Goal: Use online tool/utility

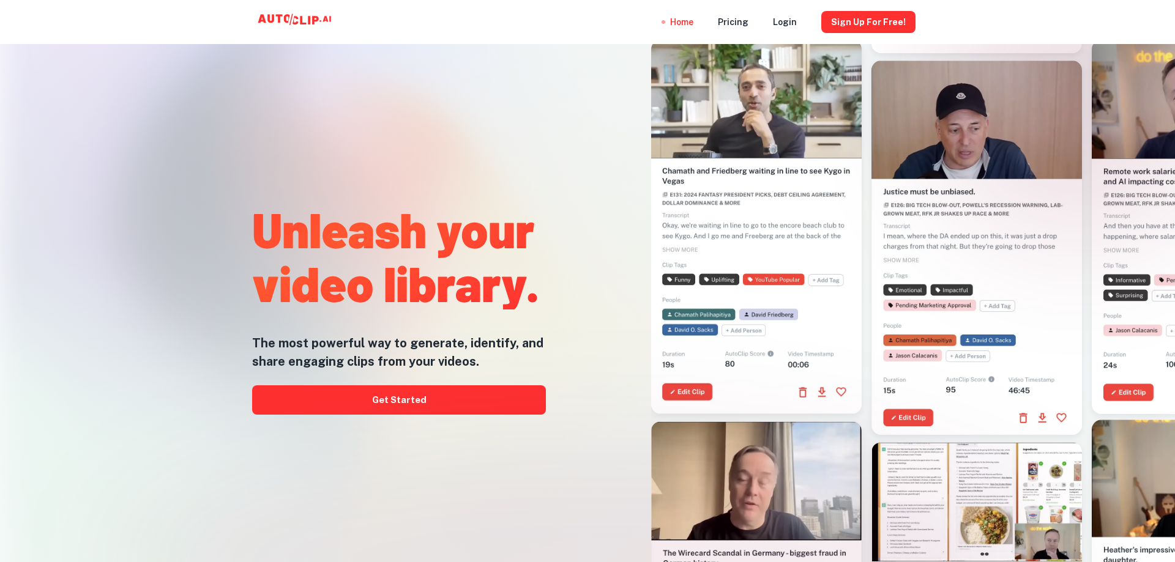
click at [633, 363] on div at bounding box center [751, 232] width 377 height 562
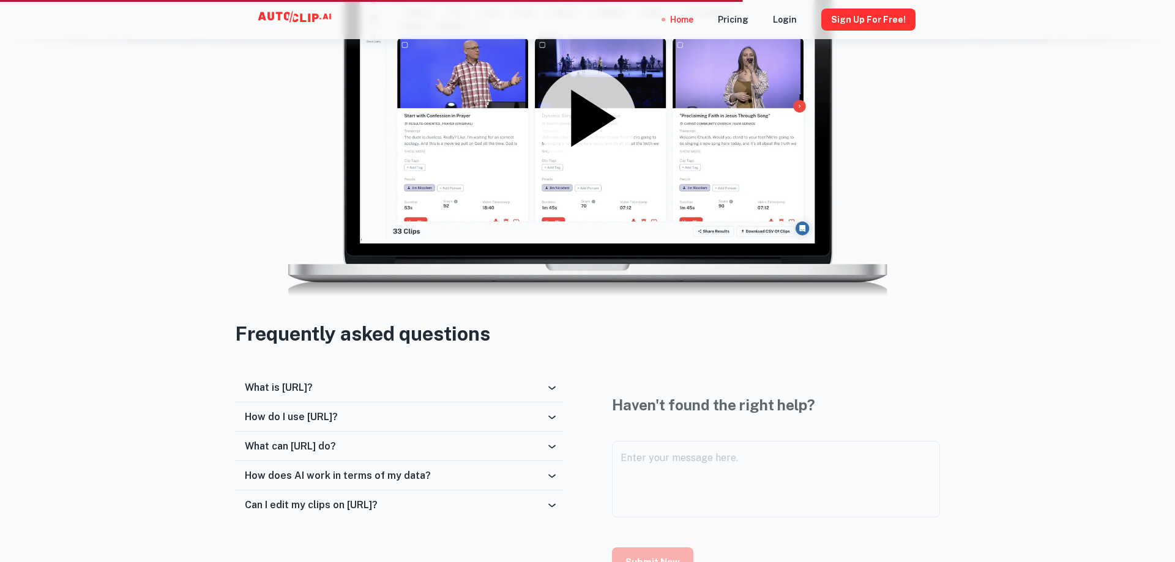
scroll to position [1652, 0]
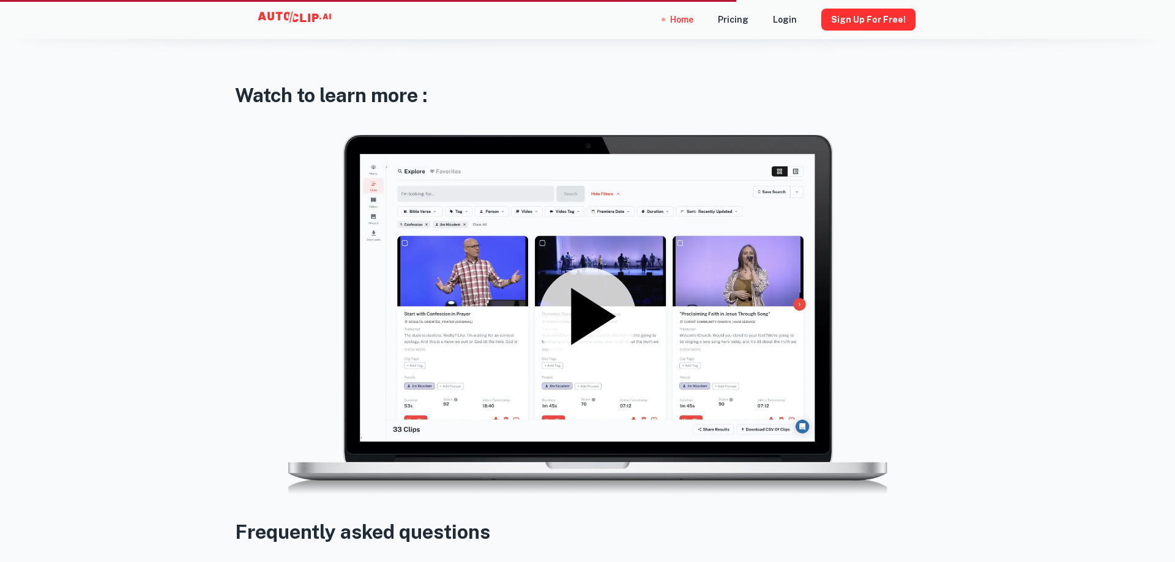
click at [592, 321] on icon at bounding box center [593, 316] width 45 height 57
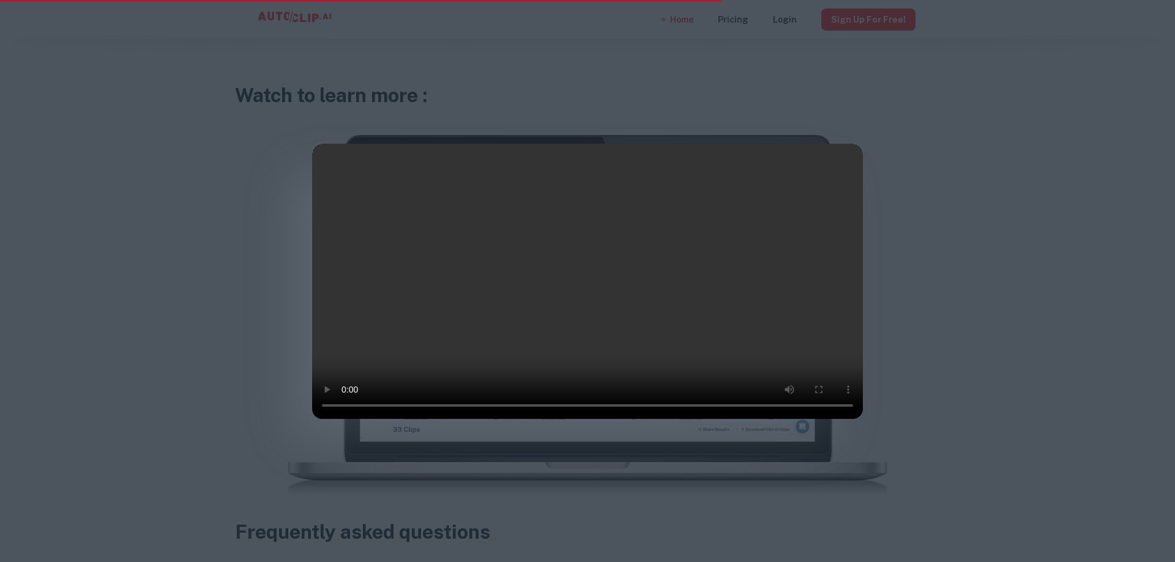
click at [957, 458] on div at bounding box center [587, 281] width 1175 height 562
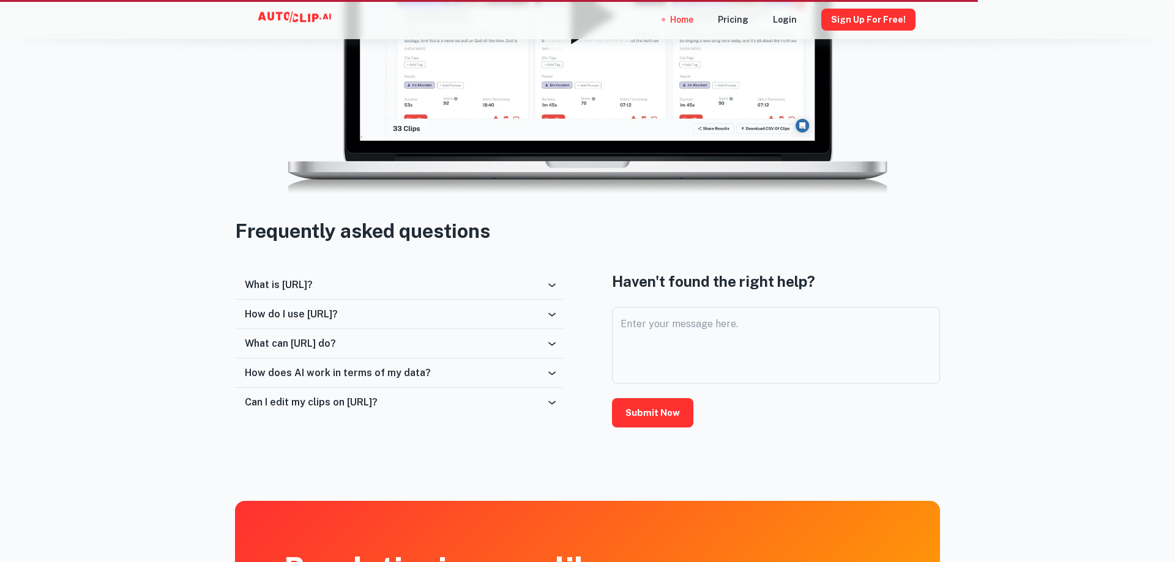
scroll to position [1337, 0]
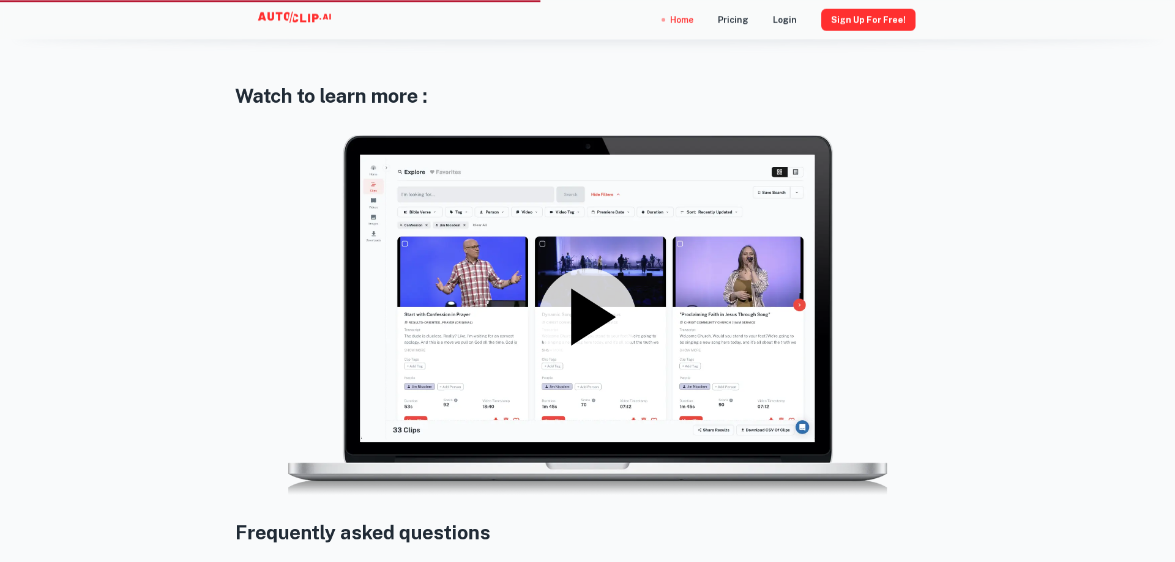
scroll to position [1652, 0]
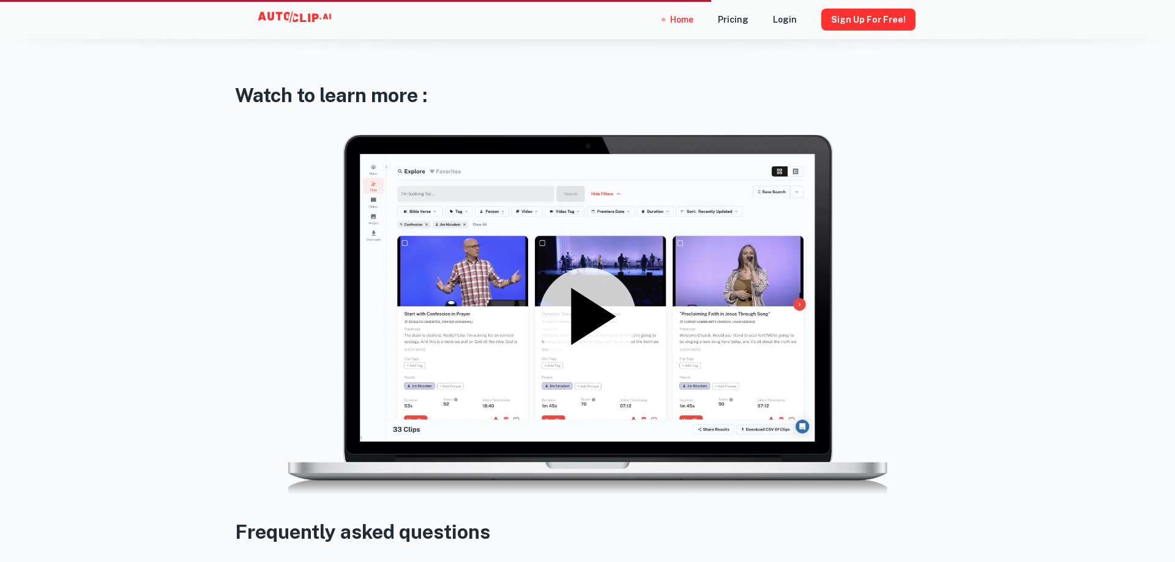
click at [618, 318] on icon at bounding box center [588, 317] width 98 height 98
